Goal: Task Accomplishment & Management: Manage account settings

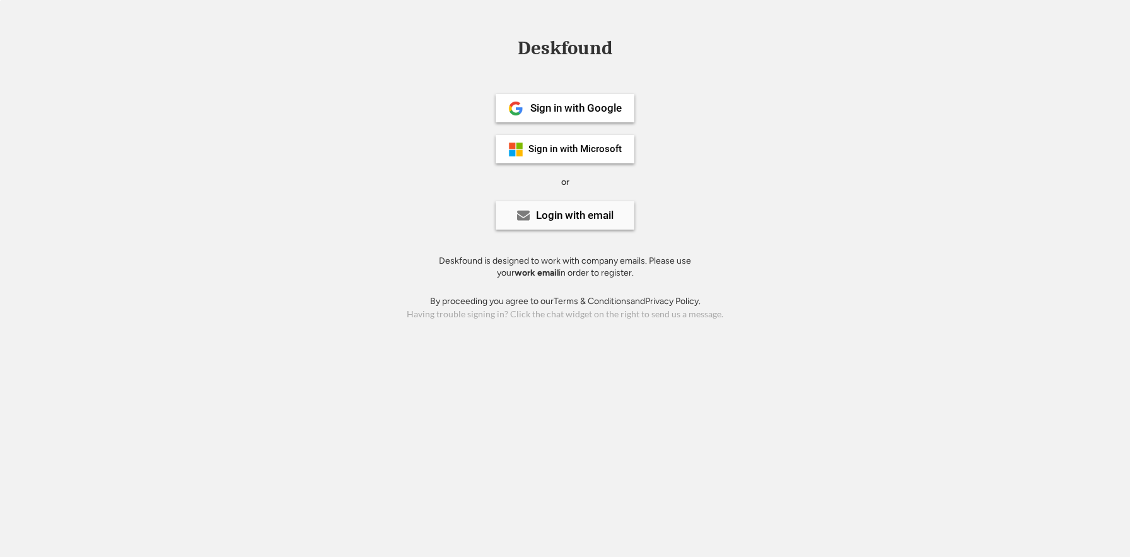
click at [602, 226] on div "Login with email" at bounding box center [564, 215] width 139 height 28
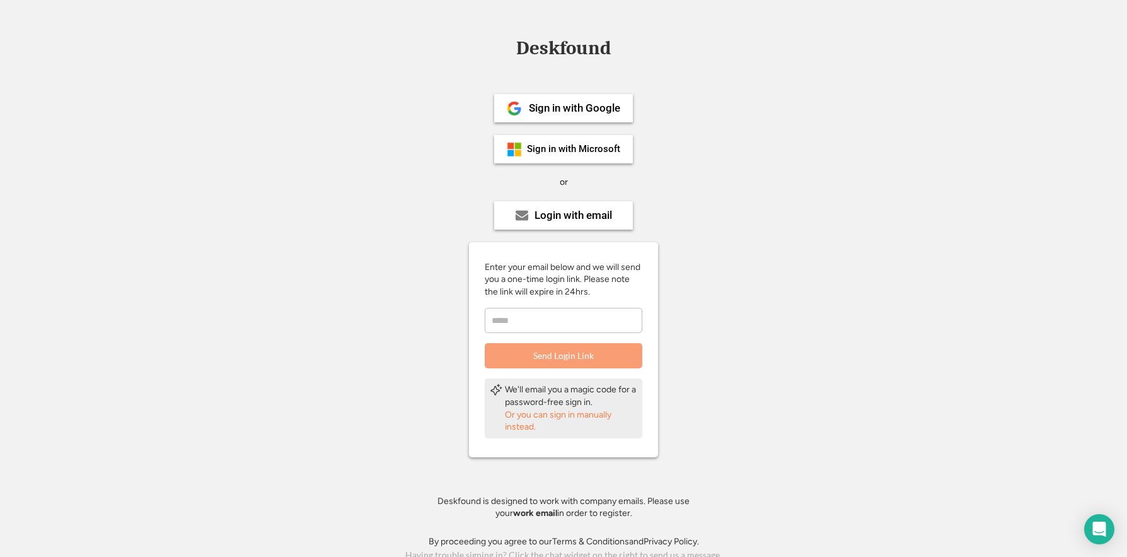
click at [572, 318] on input "email" at bounding box center [564, 320] width 158 height 25
type input "**********"
click at [541, 393] on div "We'll email you a magic code for a password-free sign in." at bounding box center [571, 395] width 132 height 25
click at [521, 428] on div "Or you can sign in manually instead." at bounding box center [571, 420] width 132 height 25
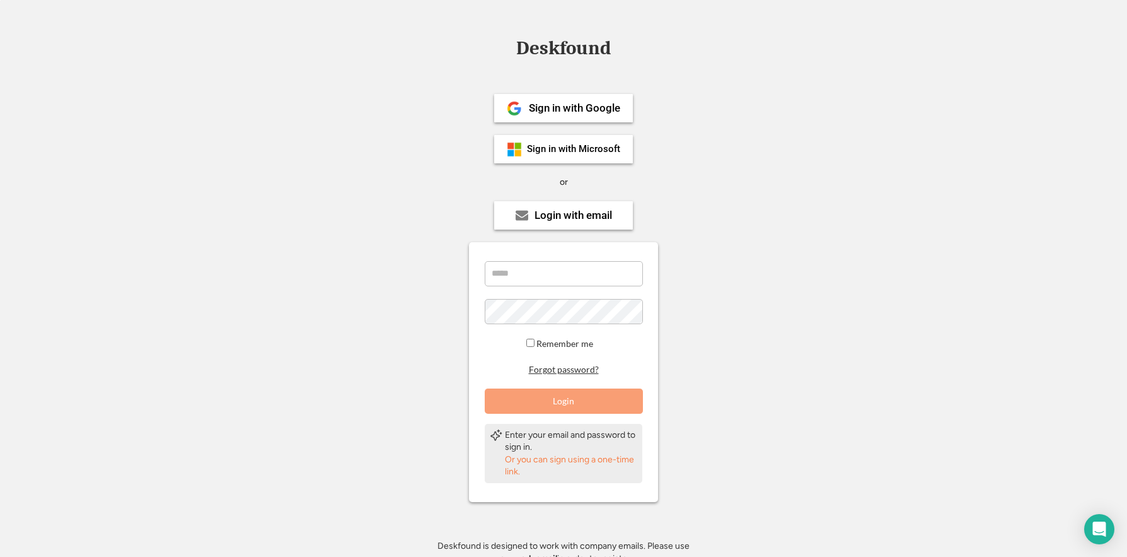
click at [566, 367] on button "Forgot password?" at bounding box center [564, 370] width 74 height 12
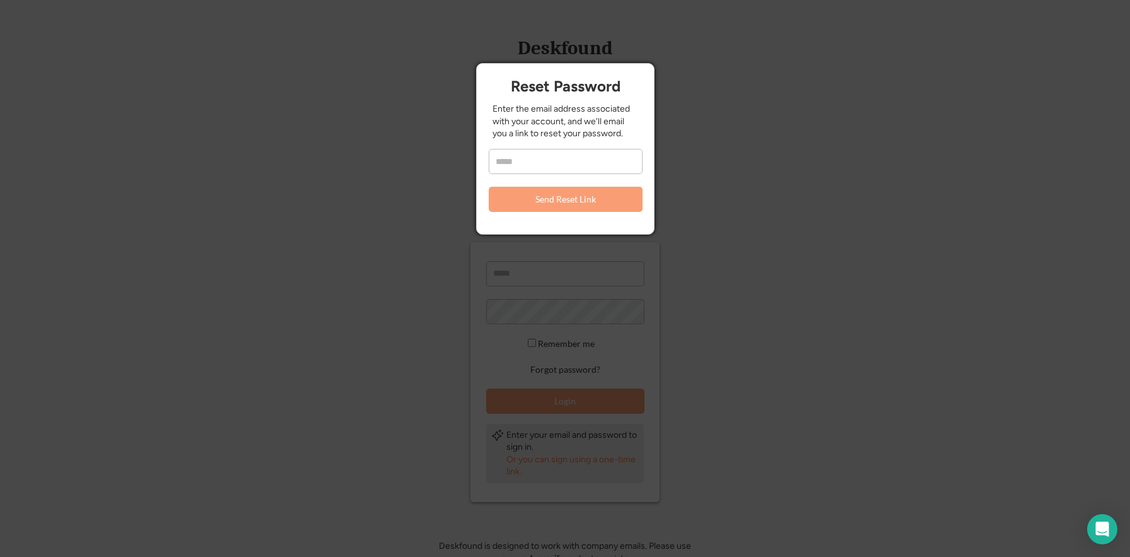
click at [526, 163] on input "email" at bounding box center [566, 161] width 154 height 25
type input "**********"
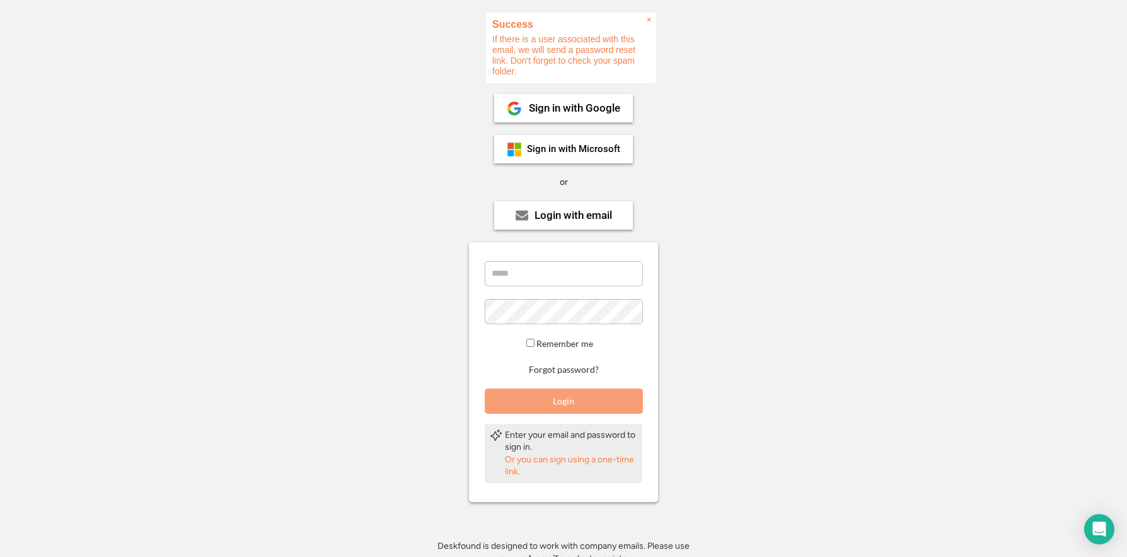
click at [550, 38] on div "× Success If there is a user associated with this email, we will send a passwor…" at bounding box center [571, 48] width 170 height 71
click at [509, 47] on div "× Success If there is a user associated with this email, we will send a passwor…" at bounding box center [571, 48] width 170 height 71
click at [549, 50] on div "× Success If there is a user associated with this email, we will send a passwor…" at bounding box center [571, 48] width 170 height 71
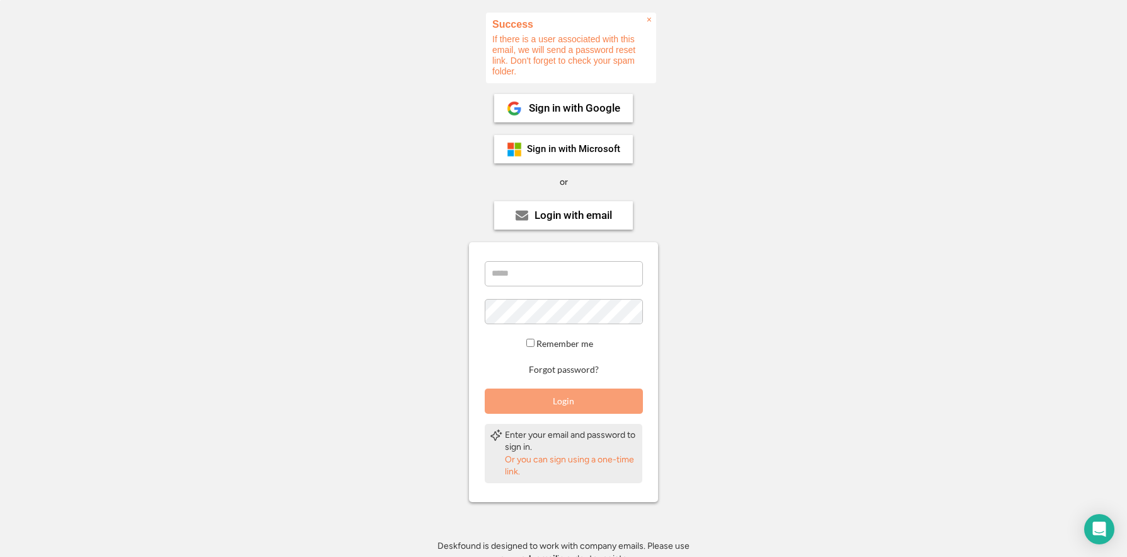
click at [549, 50] on div "× Success If there is a user associated with this email, we will send a passwor…" at bounding box center [571, 48] width 170 height 71
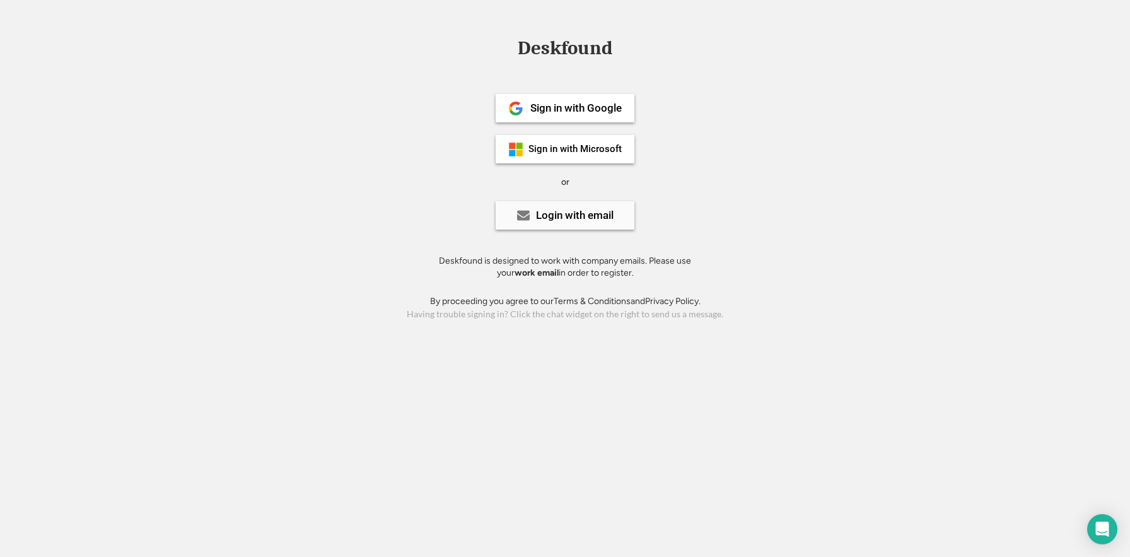
click at [538, 221] on div "Login with email" at bounding box center [575, 215] width 78 height 11
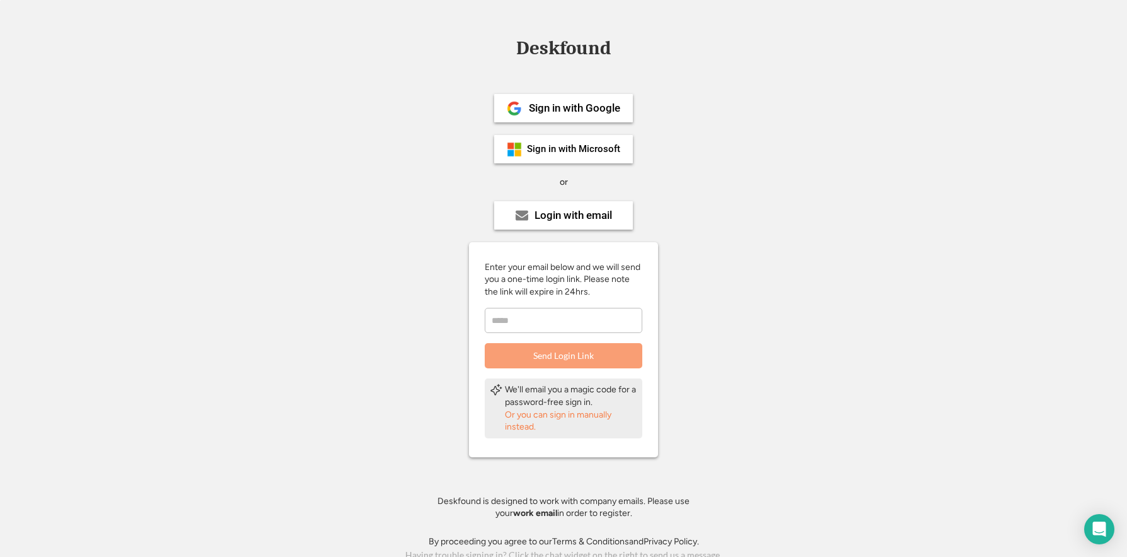
click at [534, 323] on input "email" at bounding box center [564, 320] width 158 height 25
type input "**********"
click at [547, 354] on button "Send Login Link" at bounding box center [564, 355] width 158 height 25
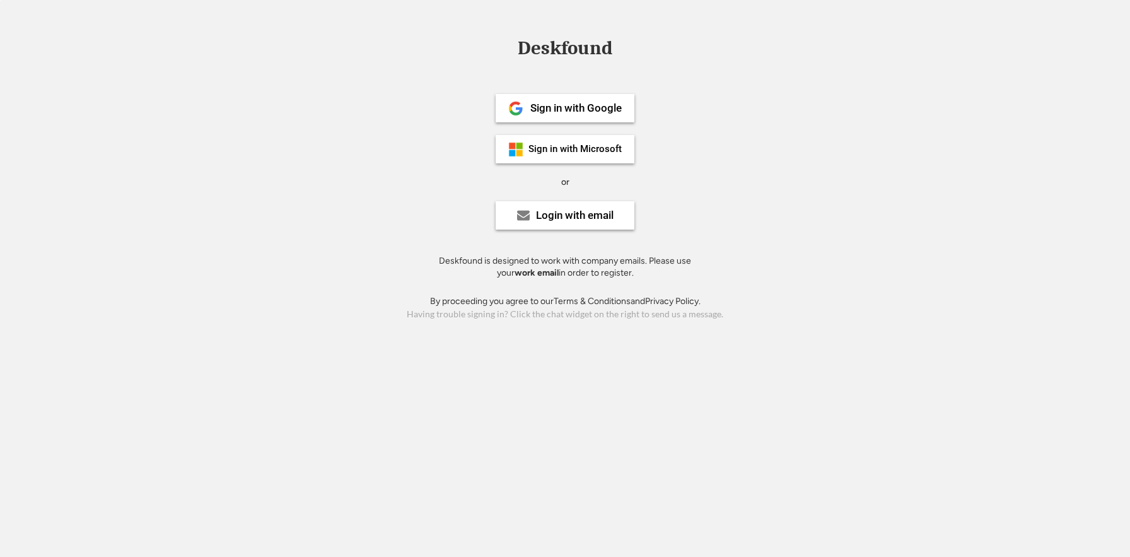
click at [575, 230] on div "Sign in with Google Sign in with Microsoft or Login with email Deskfound is des…" at bounding box center [565, 182] width 284 height 226
click at [562, 218] on div "Login with email" at bounding box center [575, 215] width 78 height 11
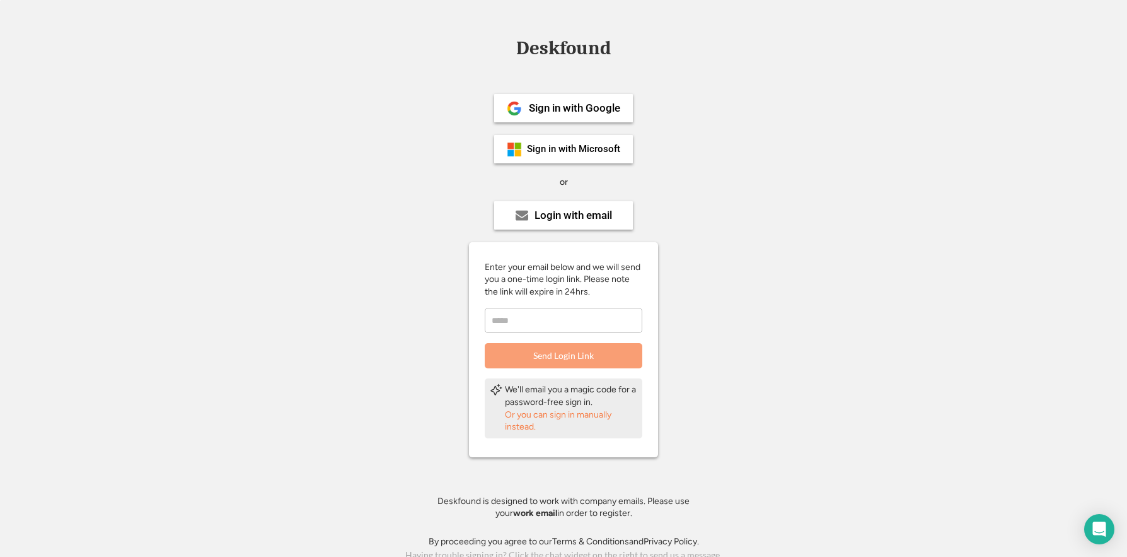
click at [565, 304] on div "Enter your email below and we will send you a one-time login link. Please note …" at bounding box center [563, 315] width 189 height 108
click at [566, 317] on input "email" at bounding box center [564, 320] width 158 height 25
type input "**********"
